Goal: Navigation & Orientation: Find specific page/section

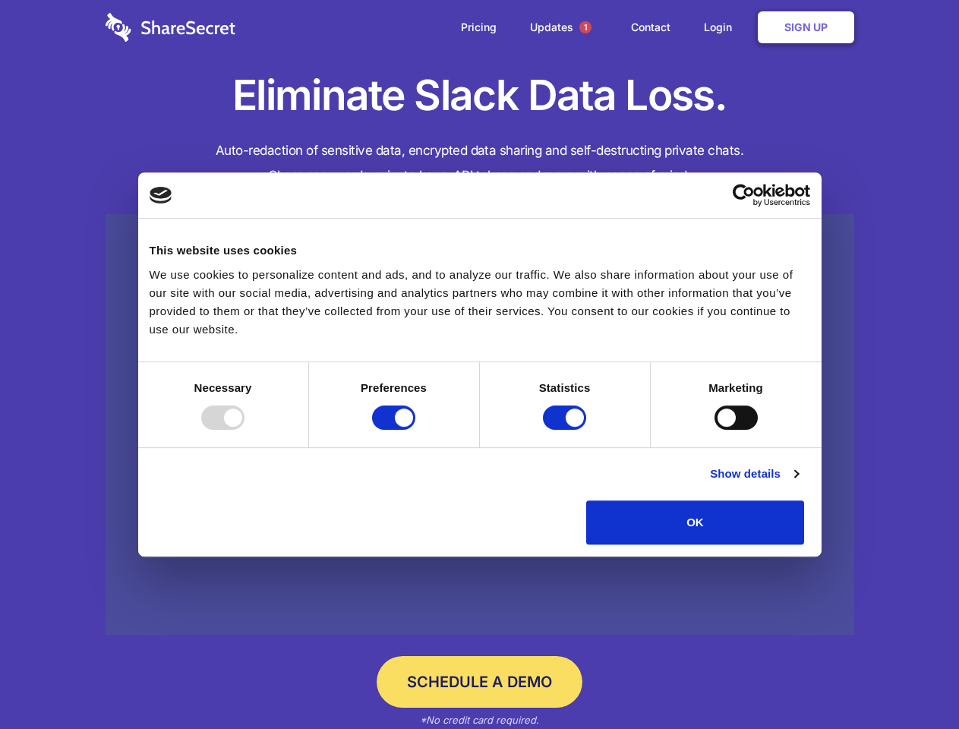
click at [244, 430] on div at bounding box center [222, 417] width 43 height 24
click at [415, 430] on input "Preferences" at bounding box center [393, 417] width 43 height 24
checkbox input "false"
click at [566, 430] on input "Statistics" at bounding box center [564, 417] width 43 height 24
checkbox input "false"
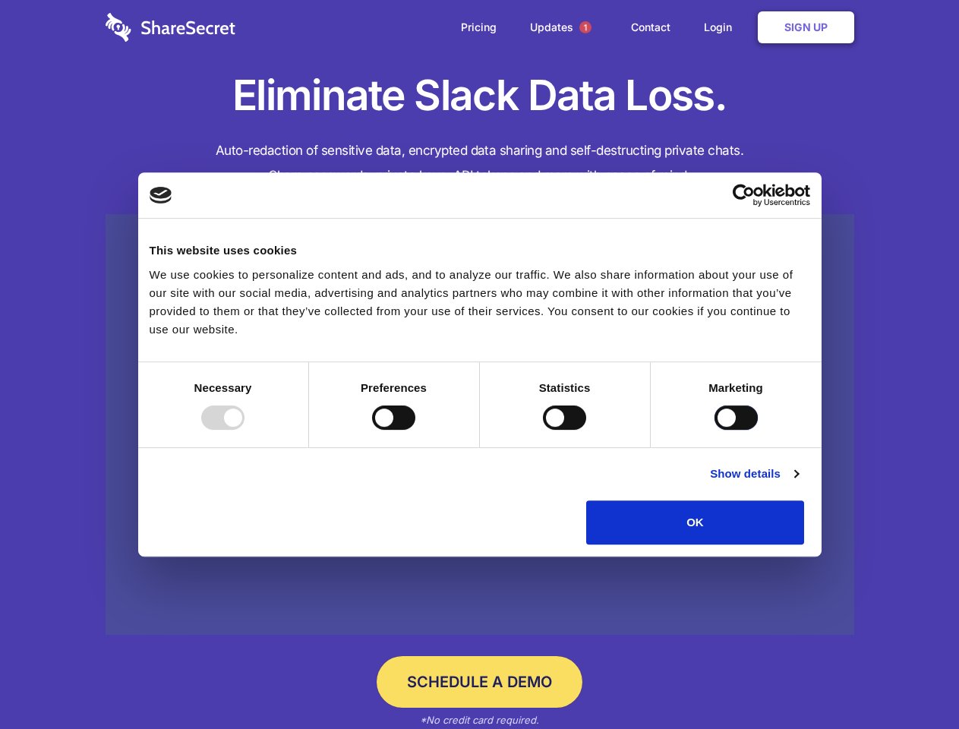
click at [714, 430] on input "Marketing" at bounding box center [735, 417] width 43 height 24
checkbox input "true"
click at [798, 483] on link "Show details" at bounding box center [754, 474] width 88 height 18
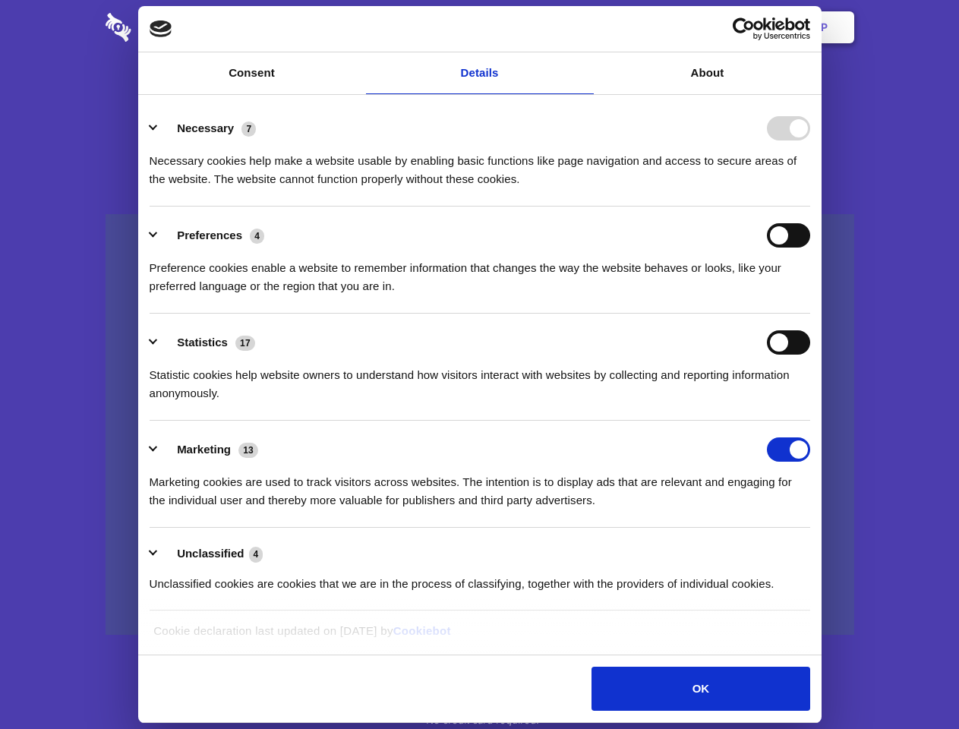
click at [810, 206] on li "Necessary 7 Necessary cookies help make a website usable by enabling basic func…" at bounding box center [480, 152] width 660 height 107
click at [584, 27] on span "1" at bounding box center [585, 27] width 12 height 12
